Goal: Task Accomplishment & Management: Complete application form

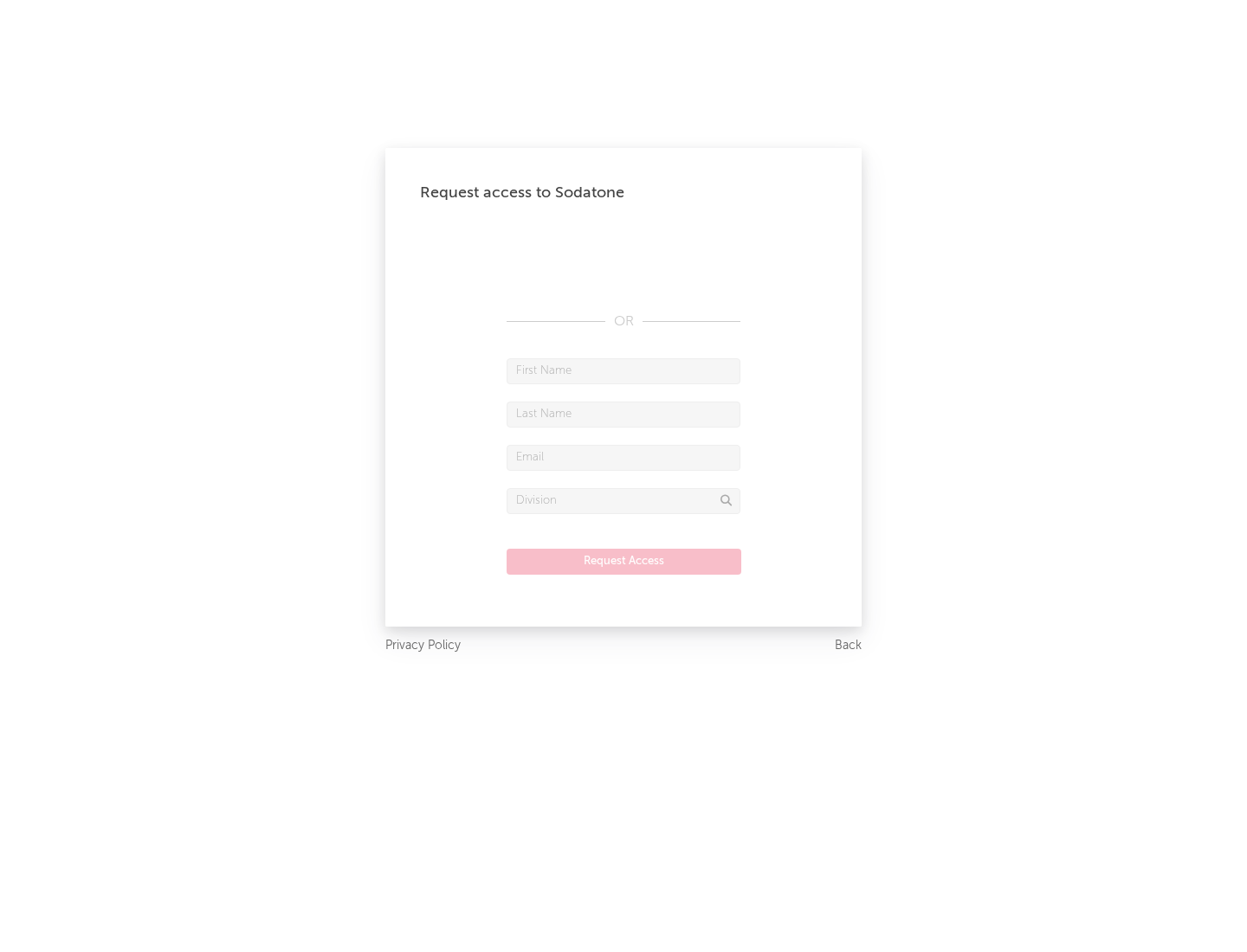
click at [624, 370] on input "text" at bounding box center [623, 371] width 234 height 26
type input "[PERSON_NAME]"
click at [624, 414] on input "text" at bounding box center [623, 414] width 234 height 26
type input "[PERSON_NAME]"
click at [624, 457] on input "text" at bounding box center [623, 457] width 234 height 26
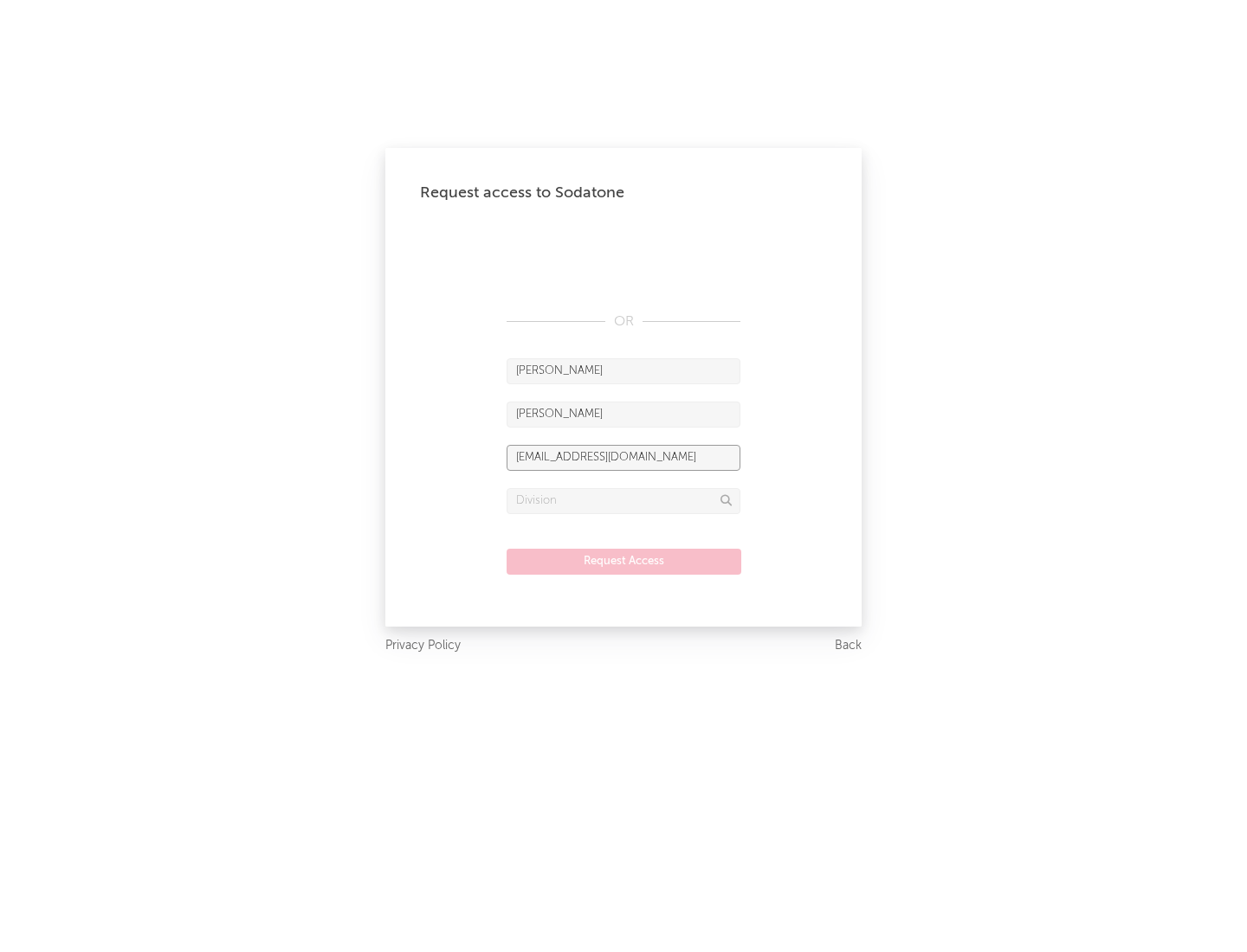
type input "[EMAIL_ADDRESS][DOMAIN_NAME]"
click at [624, 500] on input "text" at bounding box center [623, 501] width 234 height 26
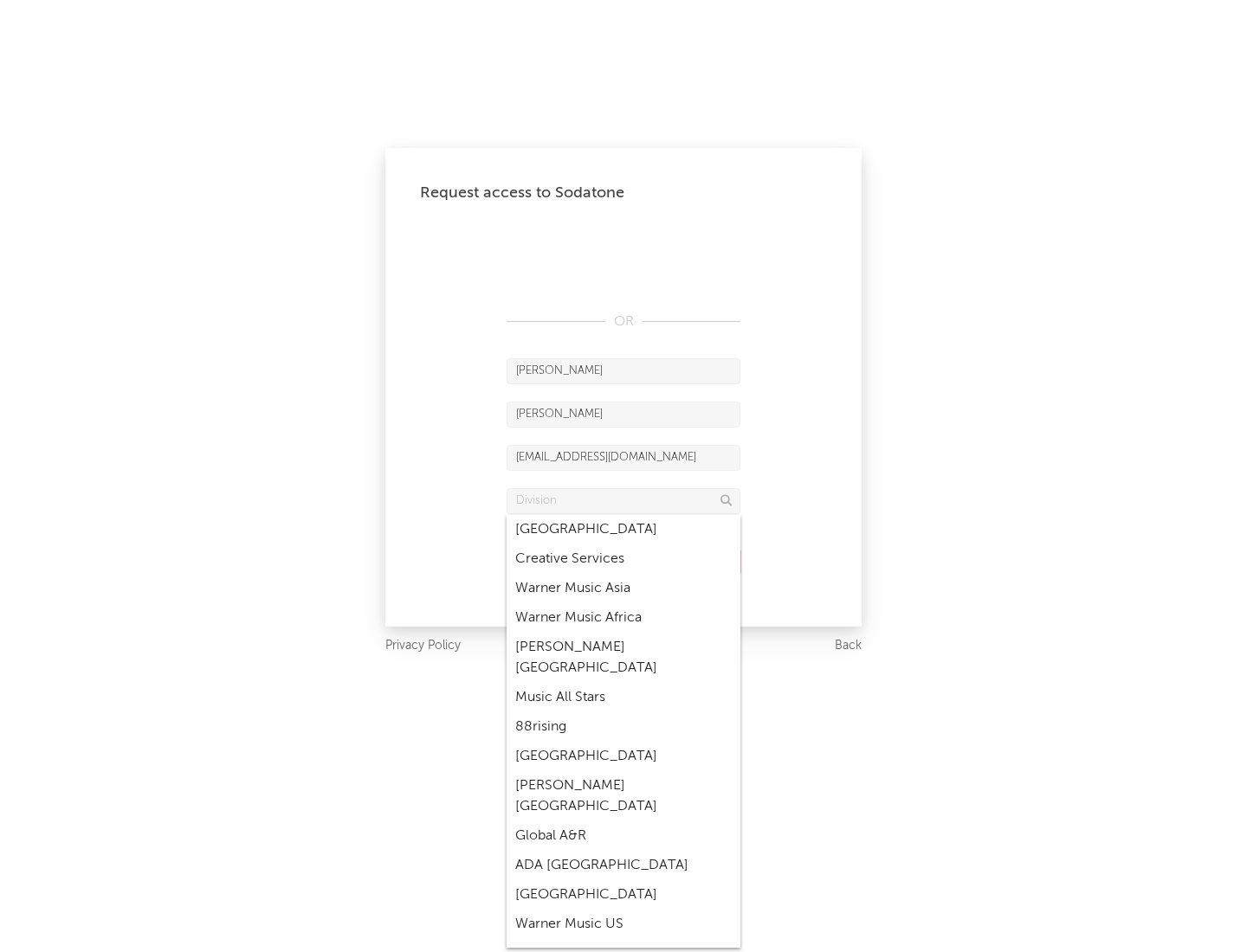
click at [624, 683] on div "Music All Stars" at bounding box center [623, 698] width 234 height 29
type input "Music All Stars"
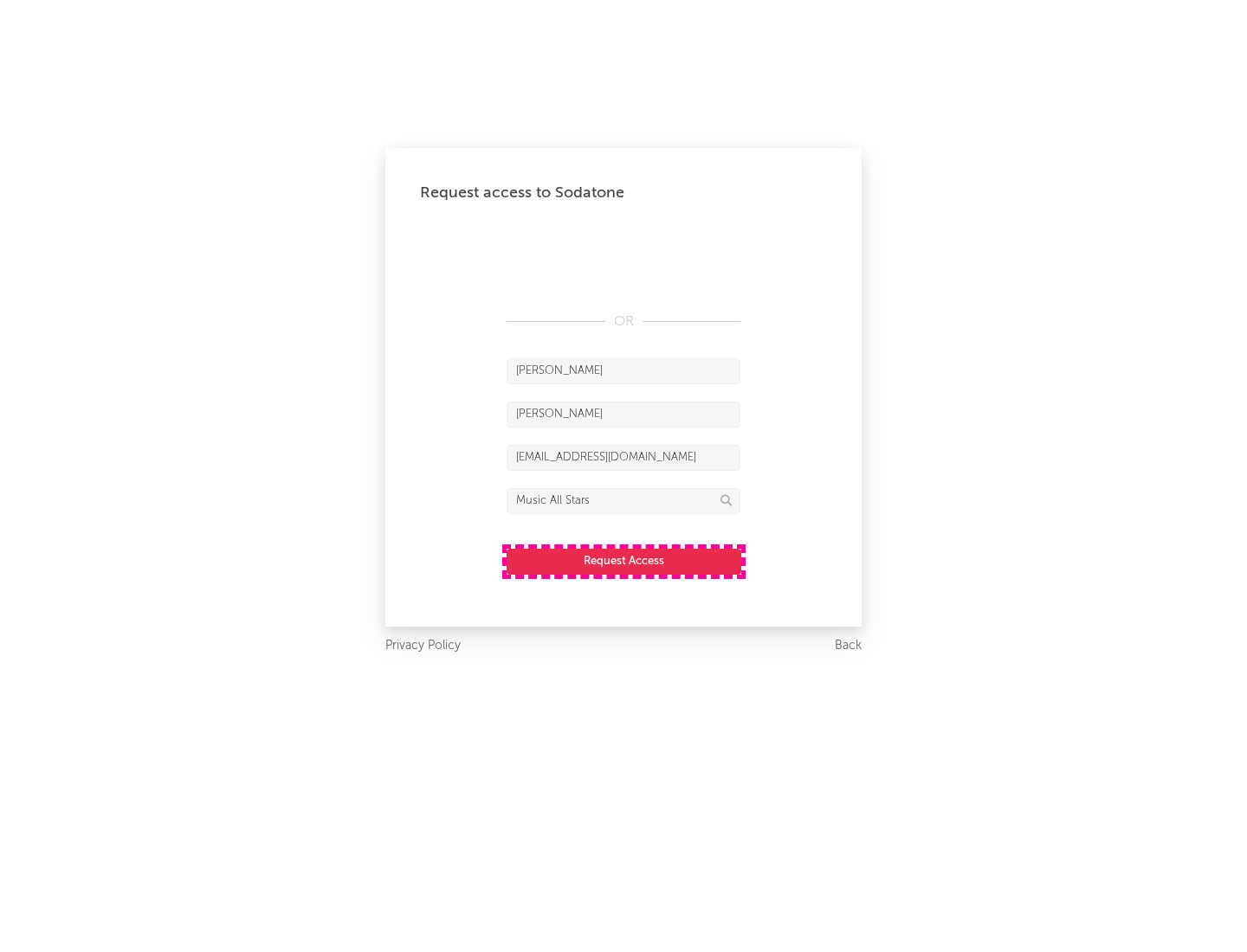
click at [624, 561] on button "Request Access" at bounding box center [624, 561] width 235 height 26
